Goal: Information Seeking & Learning: Find specific page/section

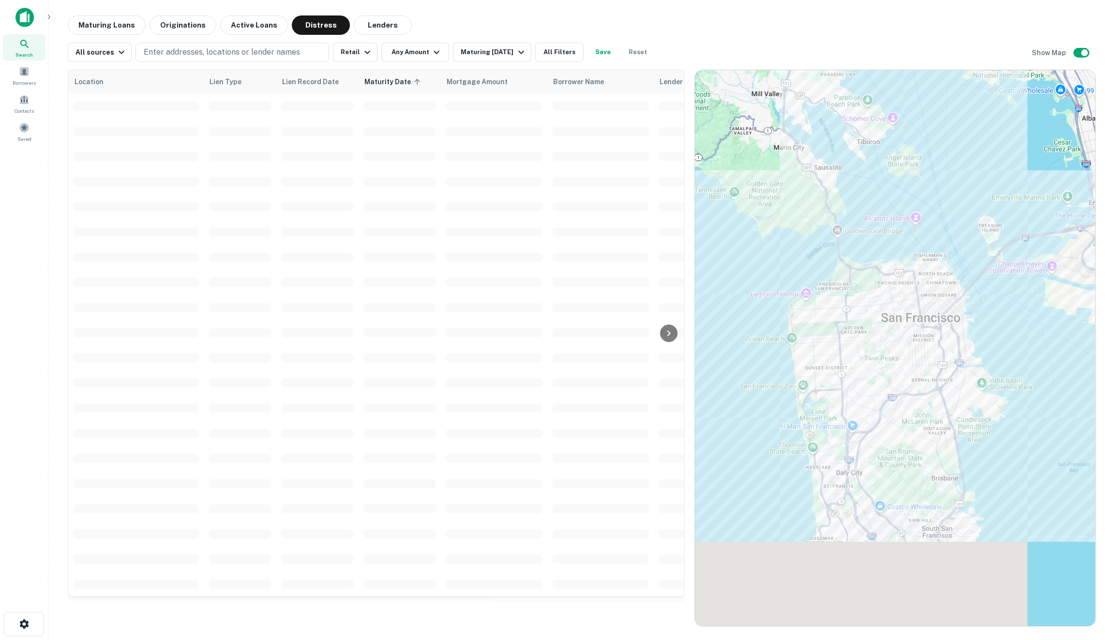
scroll to position [2, 0]
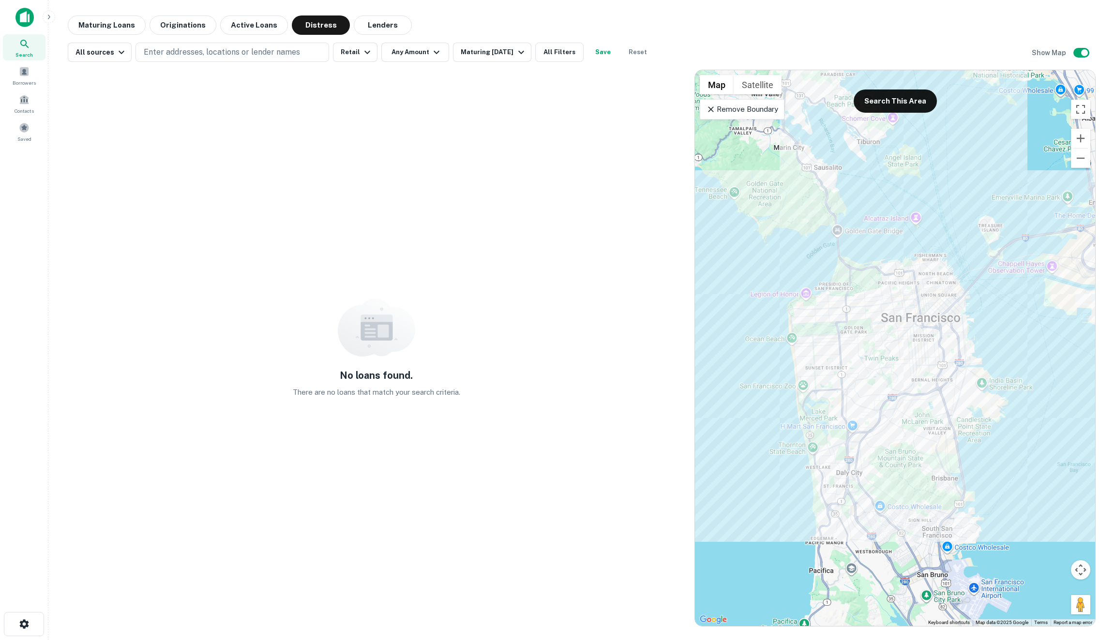
click at [803, 25] on div "Maturing Loans Originations Active Loans Distress Lenders" at bounding box center [582, 24] width 1028 height 19
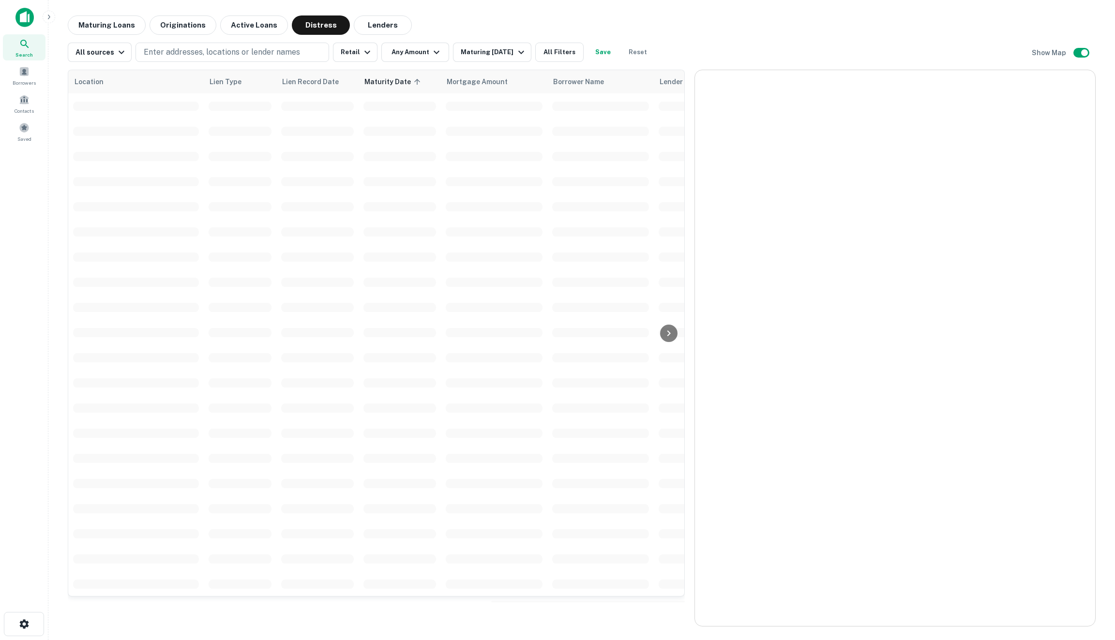
scroll to position [2, 0]
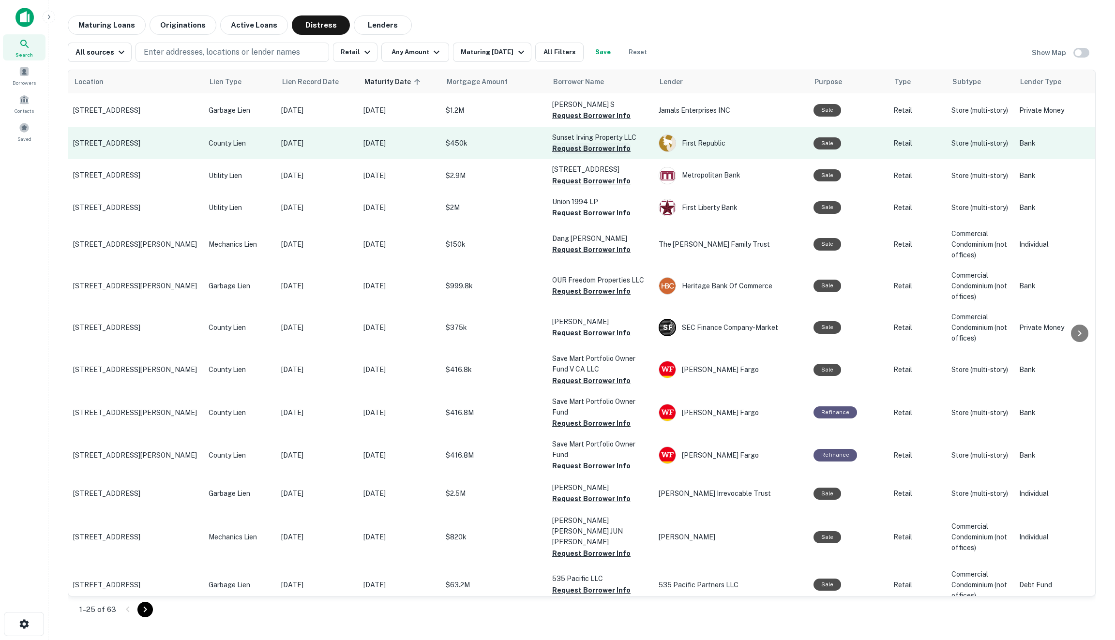
scroll to position [2, 0]
